Goal: Find specific page/section: Find specific page/section

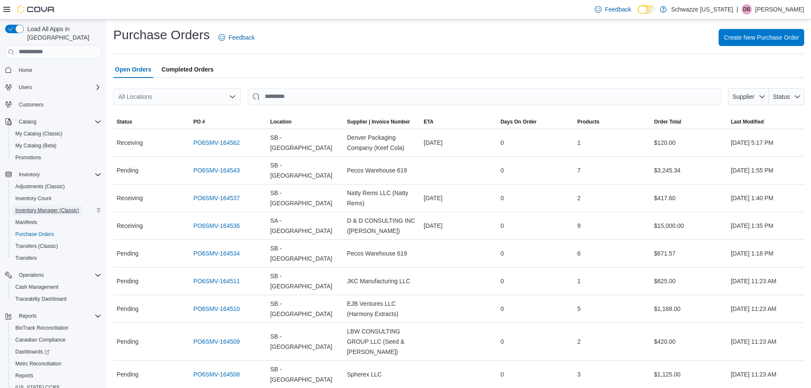
click at [34, 207] on span "Inventory Manager (Classic)" at bounding box center [47, 210] width 64 height 7
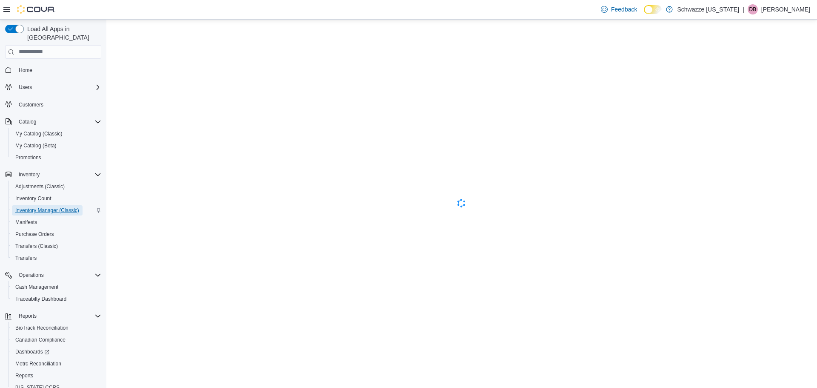
click at [37, 207] on span "Inventory Manager (Classic)" at bounding box center [47, 210] width 64 height 7
click at [49, 207] on span "Inventory Manager (Classic)" at bounding box center [47, 210] width 64 height 7
